Goal: Information Seeking & Learning: Understand process/instructions

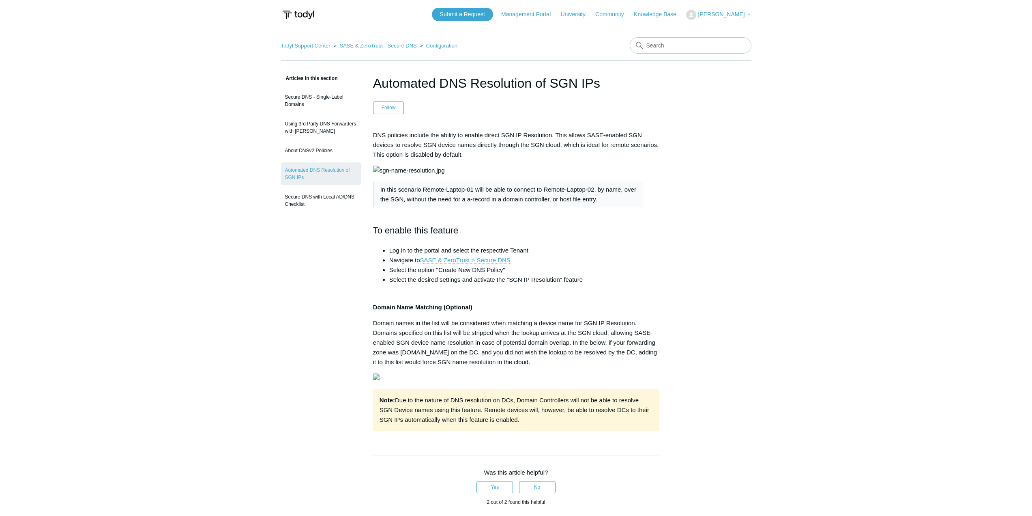
scroll to position [5, 0]
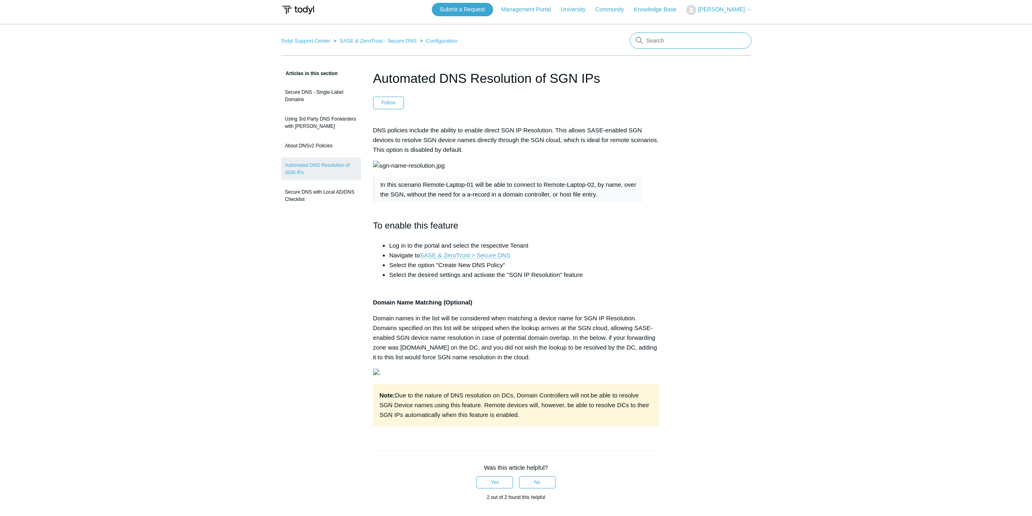
click at [677, 45] on input "Search" at bounding box center [691, 40] width 122 height 16
type input "a"
type input "unifi appliance"
click at [693, 43] on input "unifi appliance" at bounding box center [691, 40] width 122 height 16
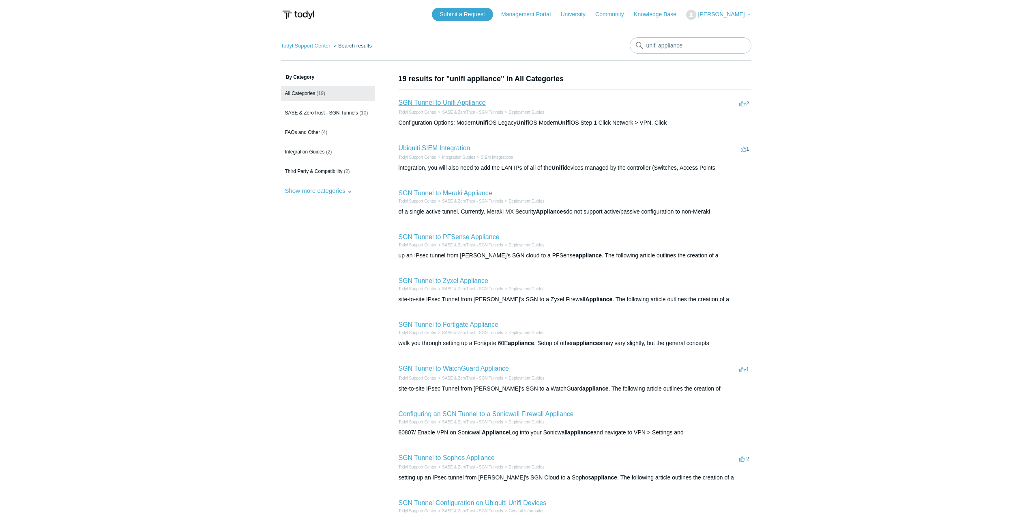
click at [456, 101] on link "SGN Tunnel to Unifi Appliance" at bounding box center [442, 102] width 87 height 7
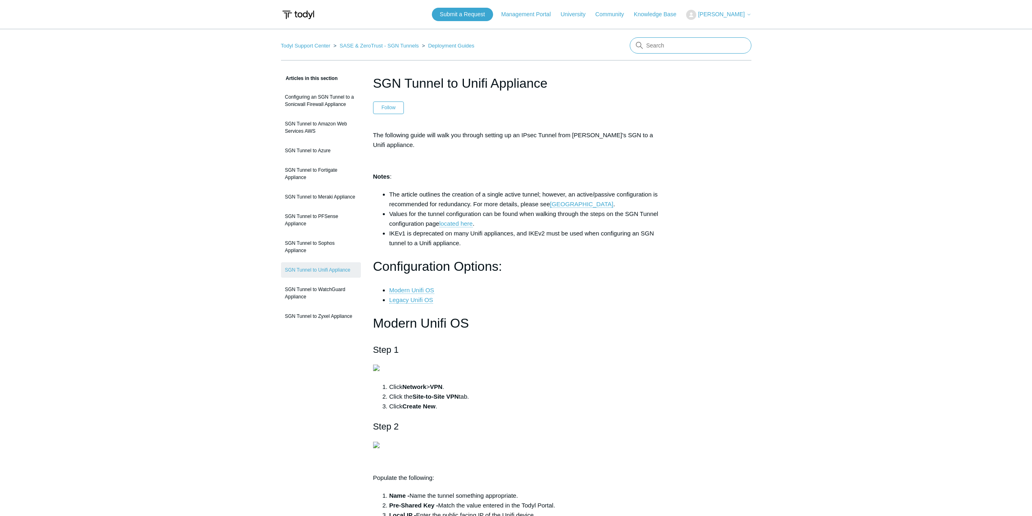
click at [704, 40] on input "Search" at bounding box center [691, 45] width 122 height 16
type input "global audit"
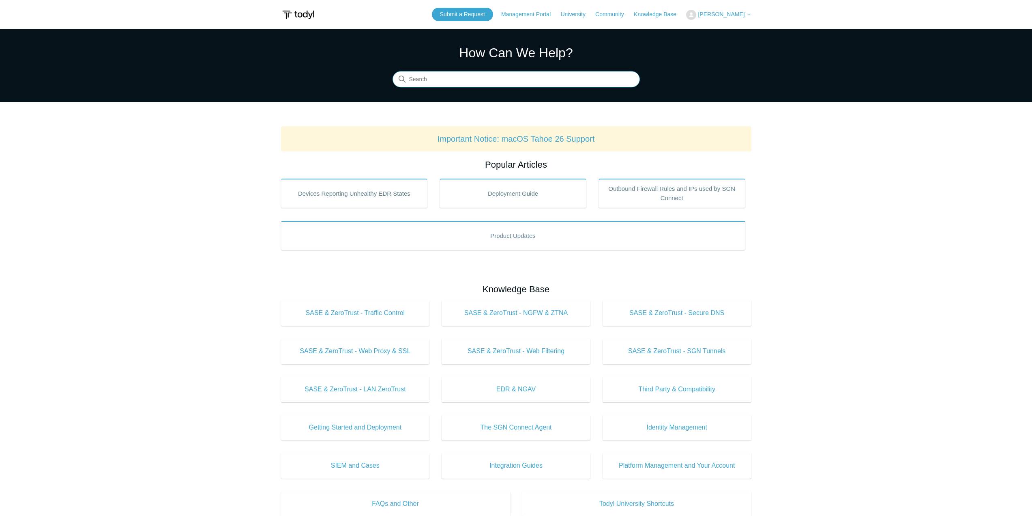
click at [466, 86] on input "Search" at bounding box center [516, 79] width 247 height 16
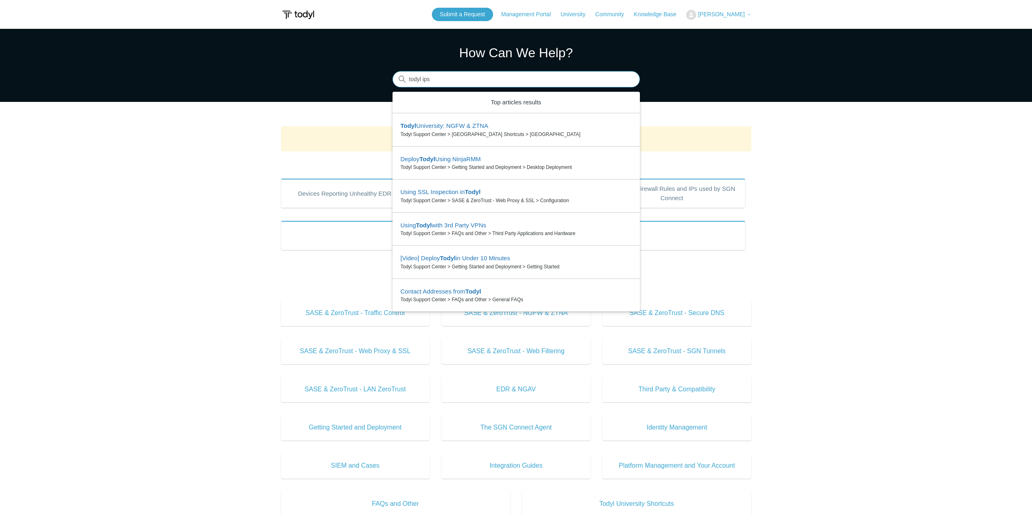
type input "todyl ips"
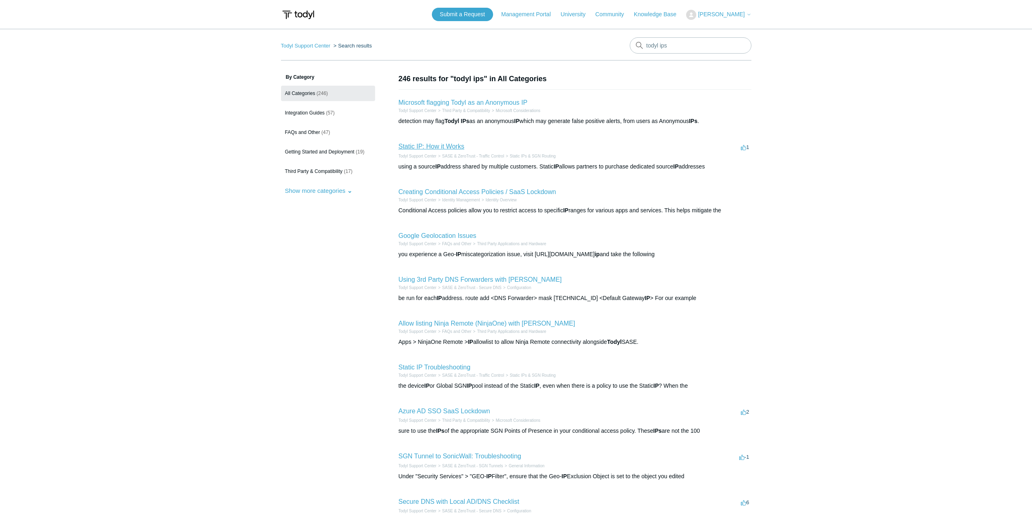
click at [442, 146] on link "Static IP: How it Works" at bounding box center [432, 146] width 66 height 7
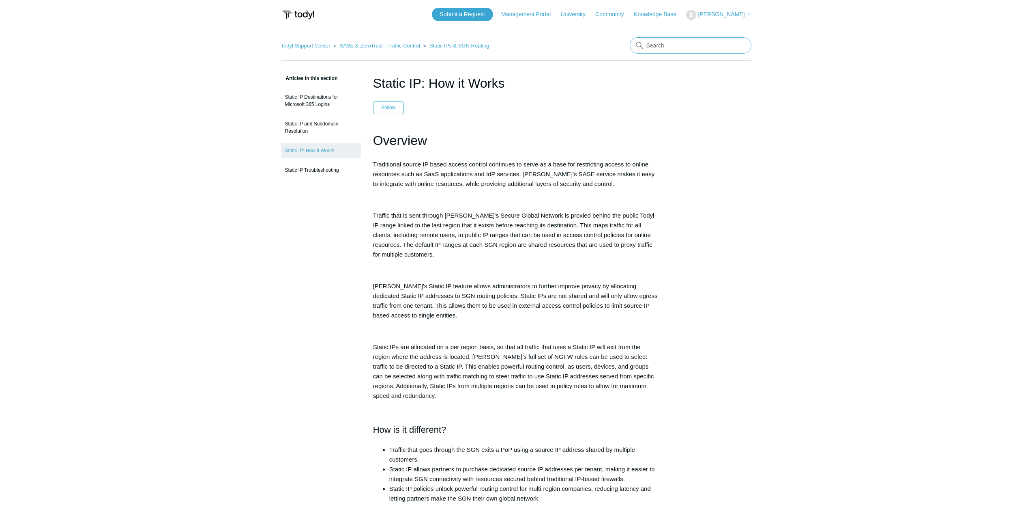
click at [690, 48] on input "Search" at bounding box center [691, 45] width 122 height 16
type input "SGN ips"
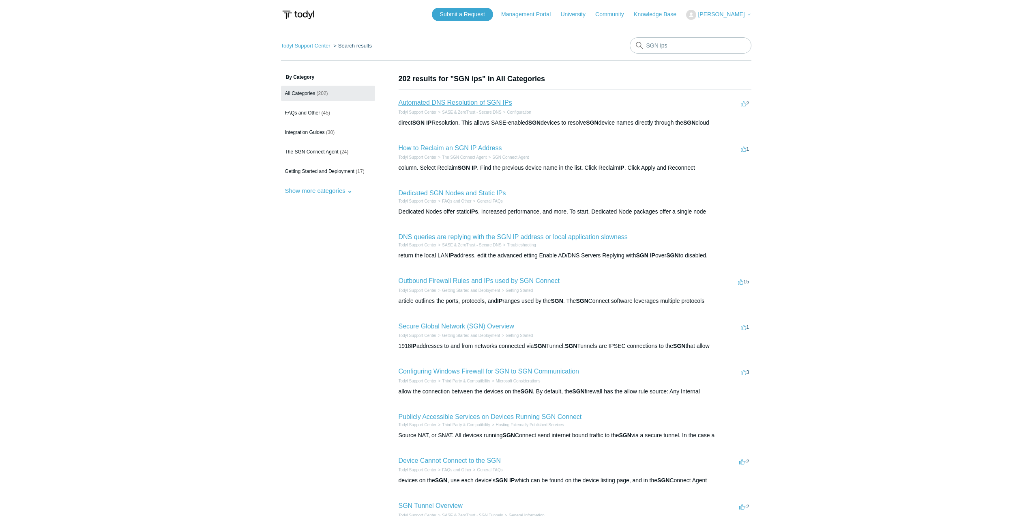
click at [472, 101] on link "Automated DNS Resolution of SGN IPs" at bounding box center [456, 102] width 114 height 7
click at [482, 275] on li "Outbound Firewall Rules and IPs used by SGN Connect 15 votes 15 Todyl Support C…" at bounding box center [575, 290] width 353 height 45
click at [488, 282] on link "Outbound Firewall Rules and IPs used by SGN Connect" at bounding box center [479, 280] width 161 height 7
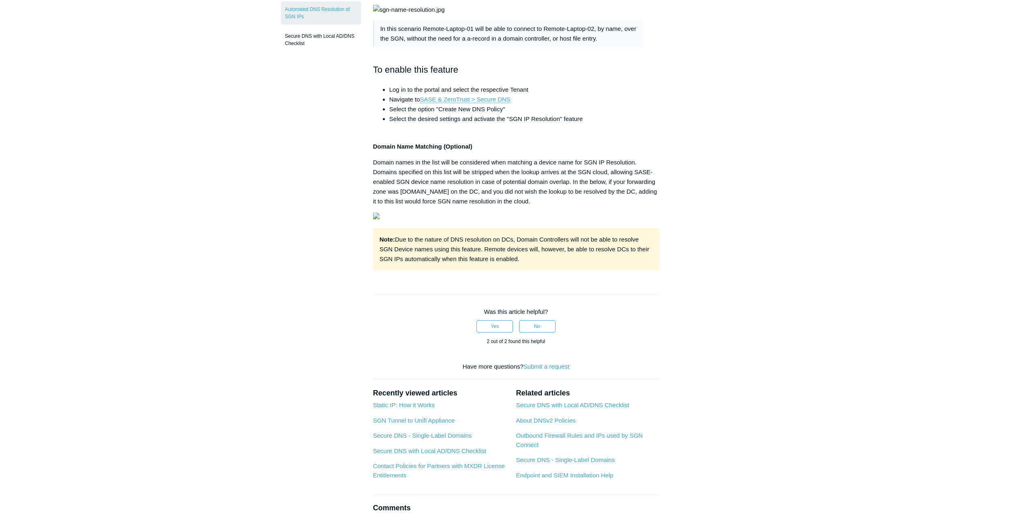
scroll to position [158, 0]
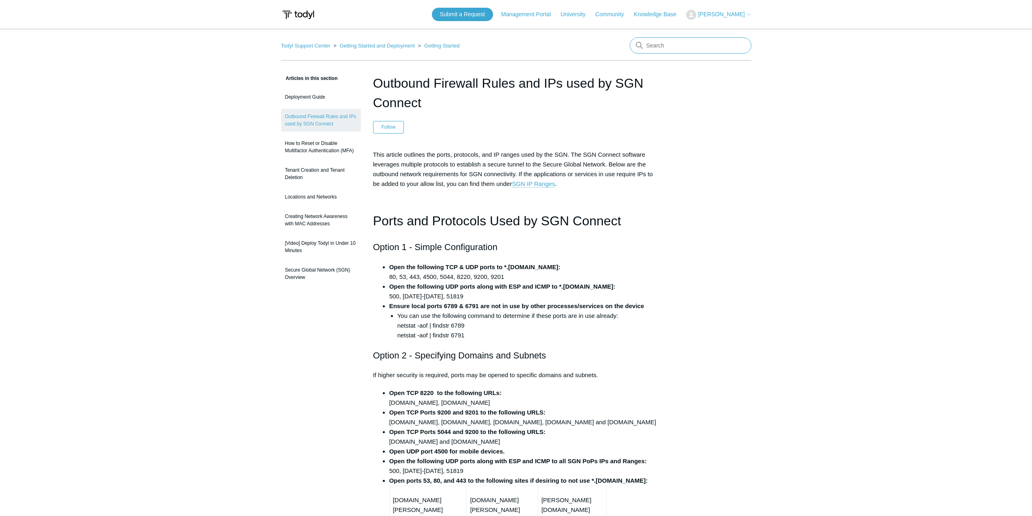
click at [667, 46] on input "Search" at bounding box center [691, 45] width 122 height 16
type input "uninstall"
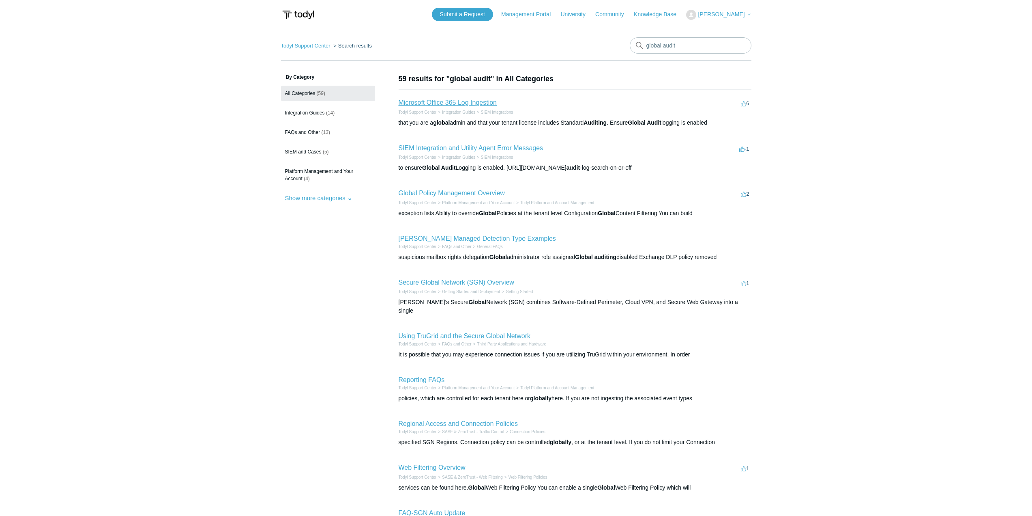
click at [459, 102] on link "Microsoft Office 365 Log Ingestion" at bounding box center [448, 102] width 99 height 7
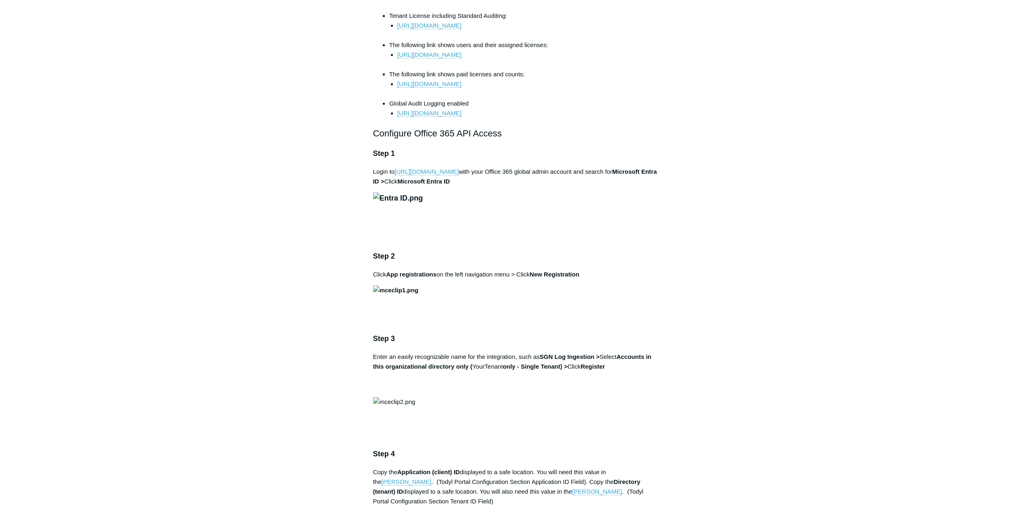
scroll to position [496, 0]
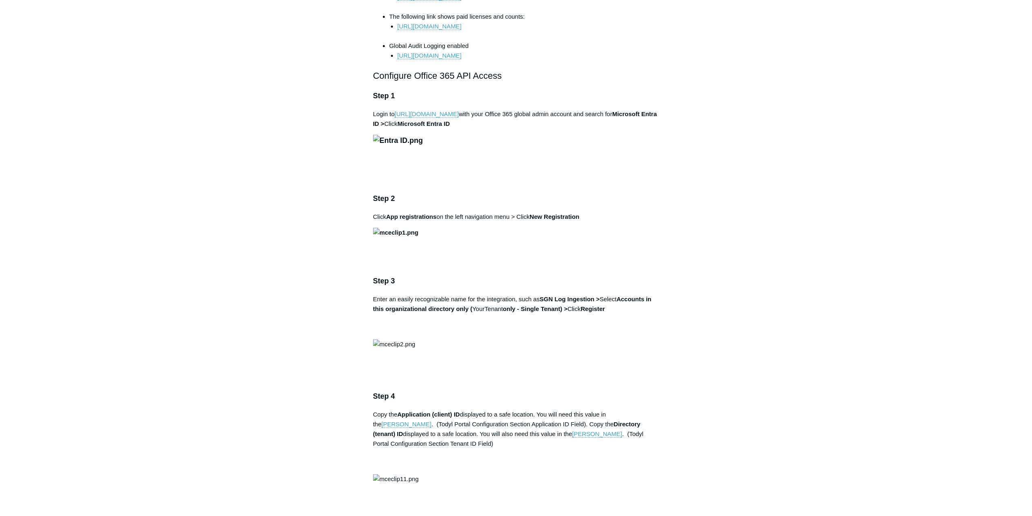
click at [540, 60] on li "https://docs.microsoft.com/en-us/microsoft-365/compliance/turn-audit-log-search…" at bounding box center [529, 56] width 262 height 10
click at [538, 49] on li "Global Audit Logging enabled https://docs.microsoft.com/en-us/microsoft-365/com…" at bounding box center [524, 50] width 270 height 19
click at [462, 52] on link "https://docs.microsoft.com/en-us/microsoft-365/compliance/turn-audit-log-search…" at bounding box center [430, 55] width 64 height 7
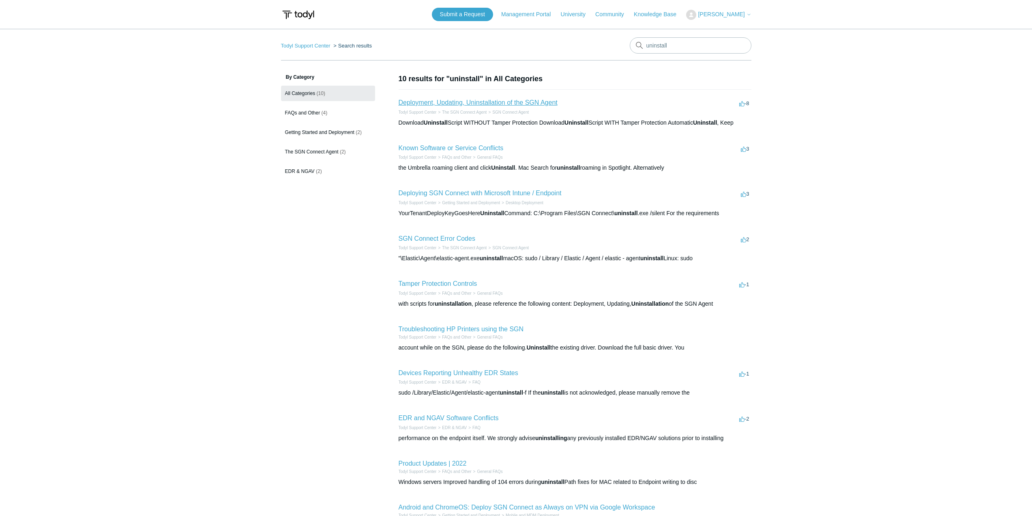
click at [504, 104] on link "Deployment, Updating, Uninstallation of the SGN Agent" at bounding box center [478, 102] width 159 height 7
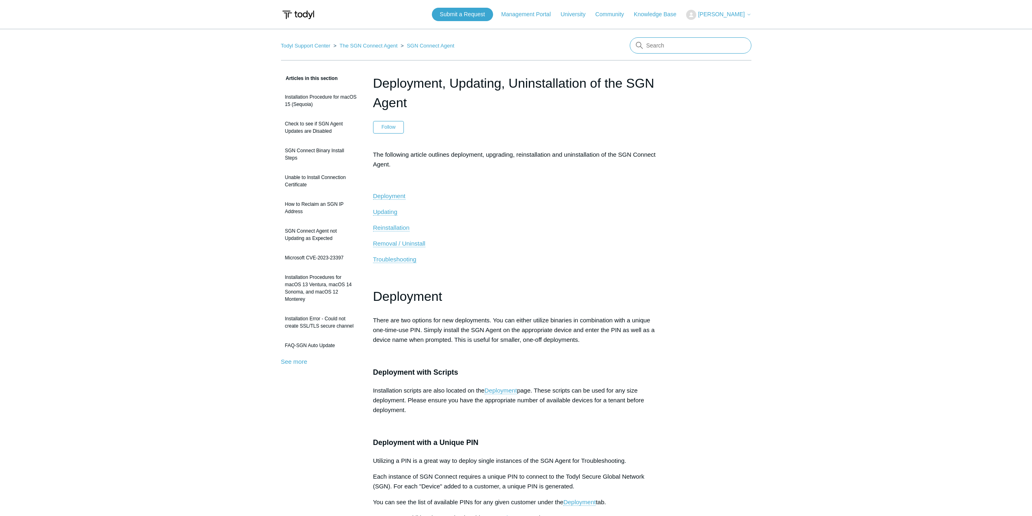
click at [686, 46] on input "Search" at bounding box center [691, 45] width 122 height 16
type input "uninstall mac"
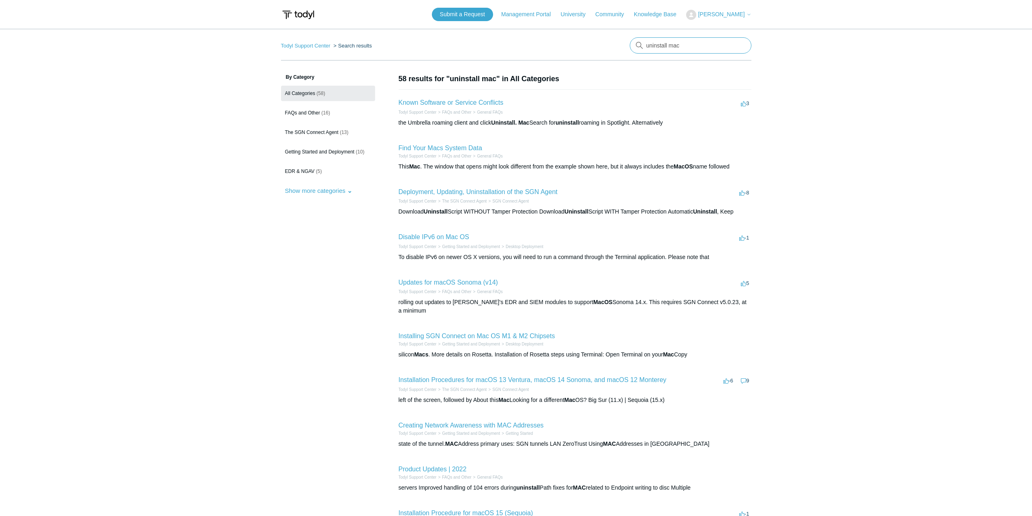
click at [686, 44] on input "uninstall mac" at bounding box center [691, 45] width 122 height 16
type input "uninstall"
